Goal: Browse casually

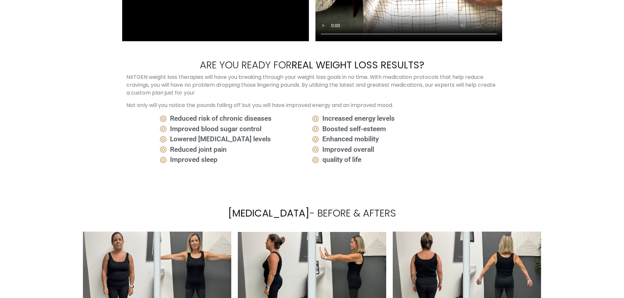
scroll to position [1277, 0]
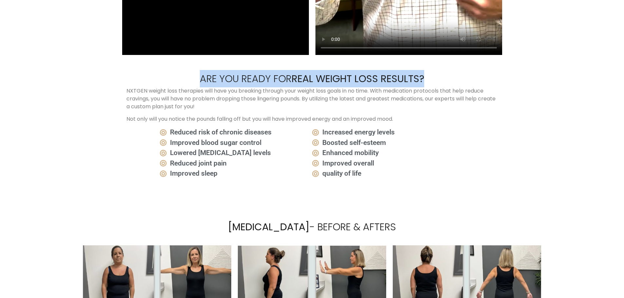
drag, startPoint x: 184, startPoint y: 77, endPoint x: 457, endPoint y: 80, distance: 272.8
click at [457, 80] on h2 "Are You Ready For Real Weight Loss Results?" at bounding box center [311, 78] width 371 height 17
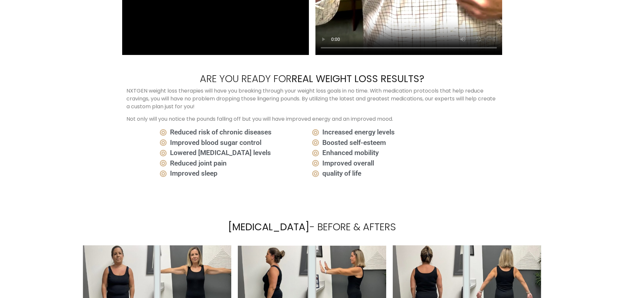
click at [438, 148] on li "Enhanced mobility" at bounding box center [388, 153] width 152 height 10
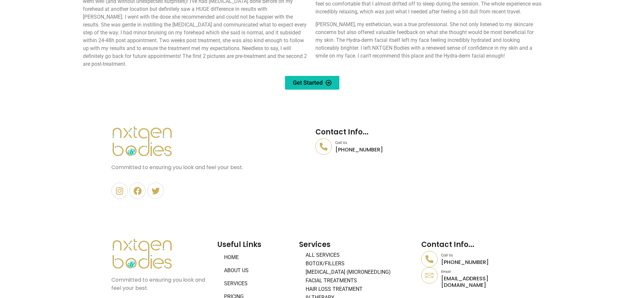
scroll to position [2952, 0]
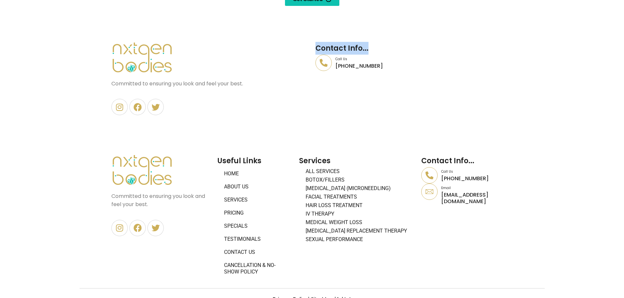
drag, startPoint x: 318, startPoint y: 34, endPoint x: 415, endPoint y: 38, distance: 97.4
click at [415, 39] on div "Contact Info... Call Us [PHONE_NUMBER]" at bounding box center [414, 79] width 204 height 80
click at [415, 42] on h2 "Contact Info..." at bounding box center [413, 48] width 197 height 13
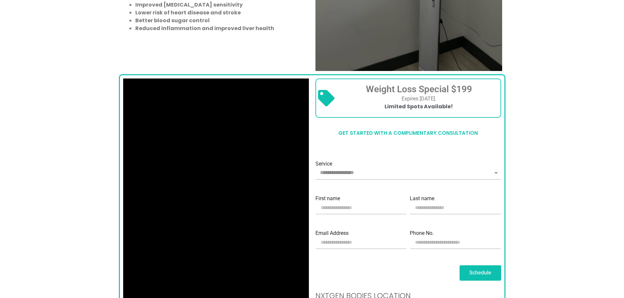
scroll to position [627, 0]
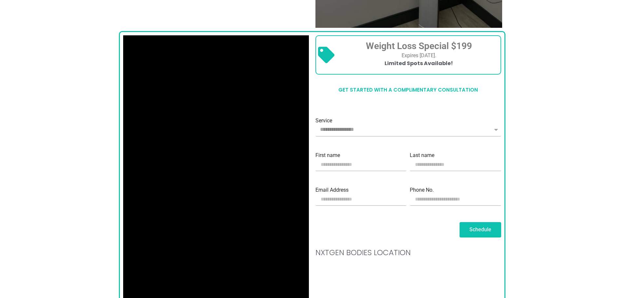
click at [543, 163] on section "Science-Backed, Physician-Guided Weight Loss — Tailored to You in [GEOGRAPHIC_D…" at bounding box center [312, 303] width 624 height 1114
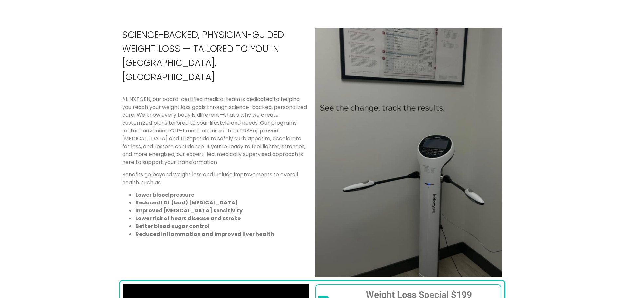
scroll to position [393, 0]
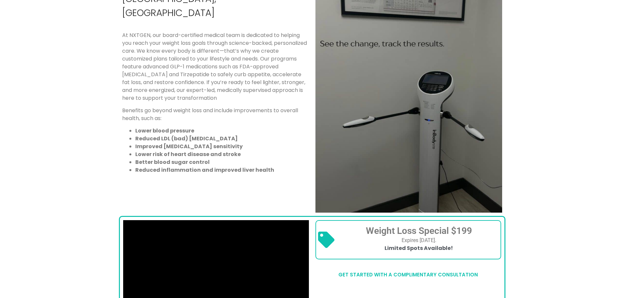
scroll to position [360, 0]
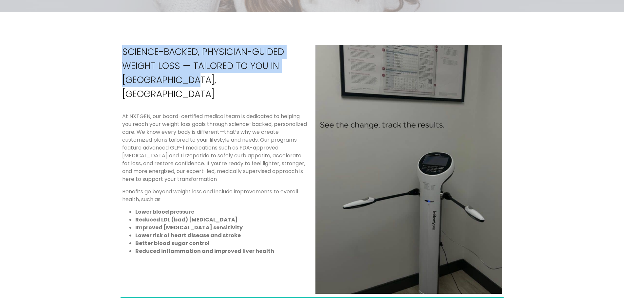
drag, startPoint x: 124, startPoint y: 51, endPoint x: 228, endPoint y: 85, distance: 109.5
click at [228, 85] on p "Science-Backed, Physician-Guided Weight Loss — Tailored to You in [GEOGRAPHIC_D…" at bounding box center [215, 73] width 187 height 56
drag, startPoint x: 163, startPoint y: 76, endPoint x: 120, endPoint y: 52, distance: 49.8
click at [120, 52] on div "Science-Backed, Physician-Guided Weight Loss — Tailored to You in [GEOGRAPHIC_D…" at bounding box center [215, 170] width 193 height 256
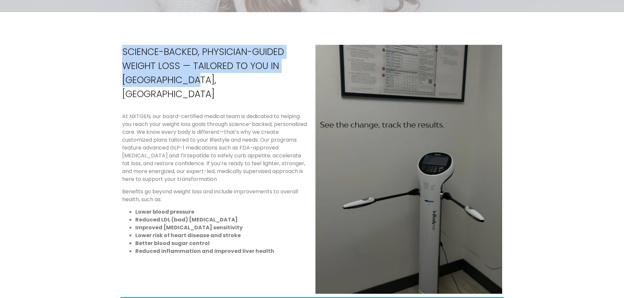
click at [166, 65] on p "Science-Backed, Physician-Guided Weight Loss — Tailored to You in [GEOGRAPHIC_D…" at bounding box center [215, 73] width 187 height 56
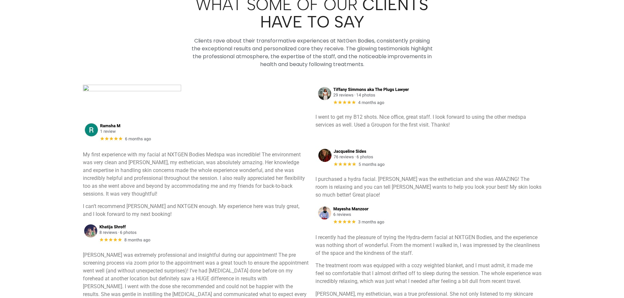
scroll to position [2592, 0]
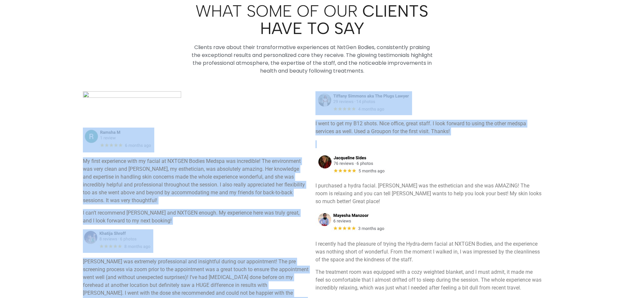
drag, startPoint x: 185, startPoint y: 130, endPoint x: 329, endPoint y: 129, distance: 144.8
click at [329, 129] on div "My first experience with my facial at NXTGEN Bodies Medspa was incredible! The …" at bounding box center [312, 220] width 465 height 264
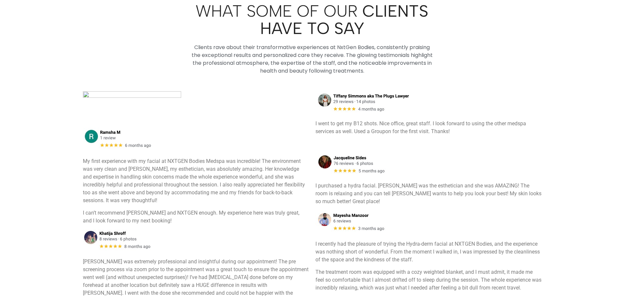
click at [229, 112] on p at bounding box center [196, 107] width 226 height 32
drag, startPoint x: 92, startPoint y: 89, endPoint x: 159, endPoint y: 99, distance: 67.3
click at [175, 99] on div "WHAT SOME OF OUR CLIENTS HAVE TO SAY Clients rave about their transformative ex…" at bounding box center [312, 183] width 472 height 374
click at [0, 131] on section "WHAT SOME OF OUR CLIENTS HAVE TO SAY Clients rave about their transformative ex…" at bounding box center [312, 170] width 624 height 400
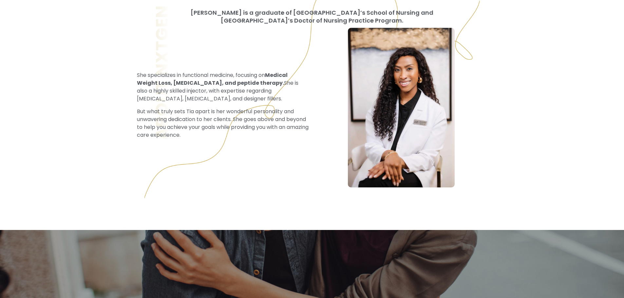
scroll to position [2035, 0]
